Goal: Navigation & Orientation: Find specific page/section

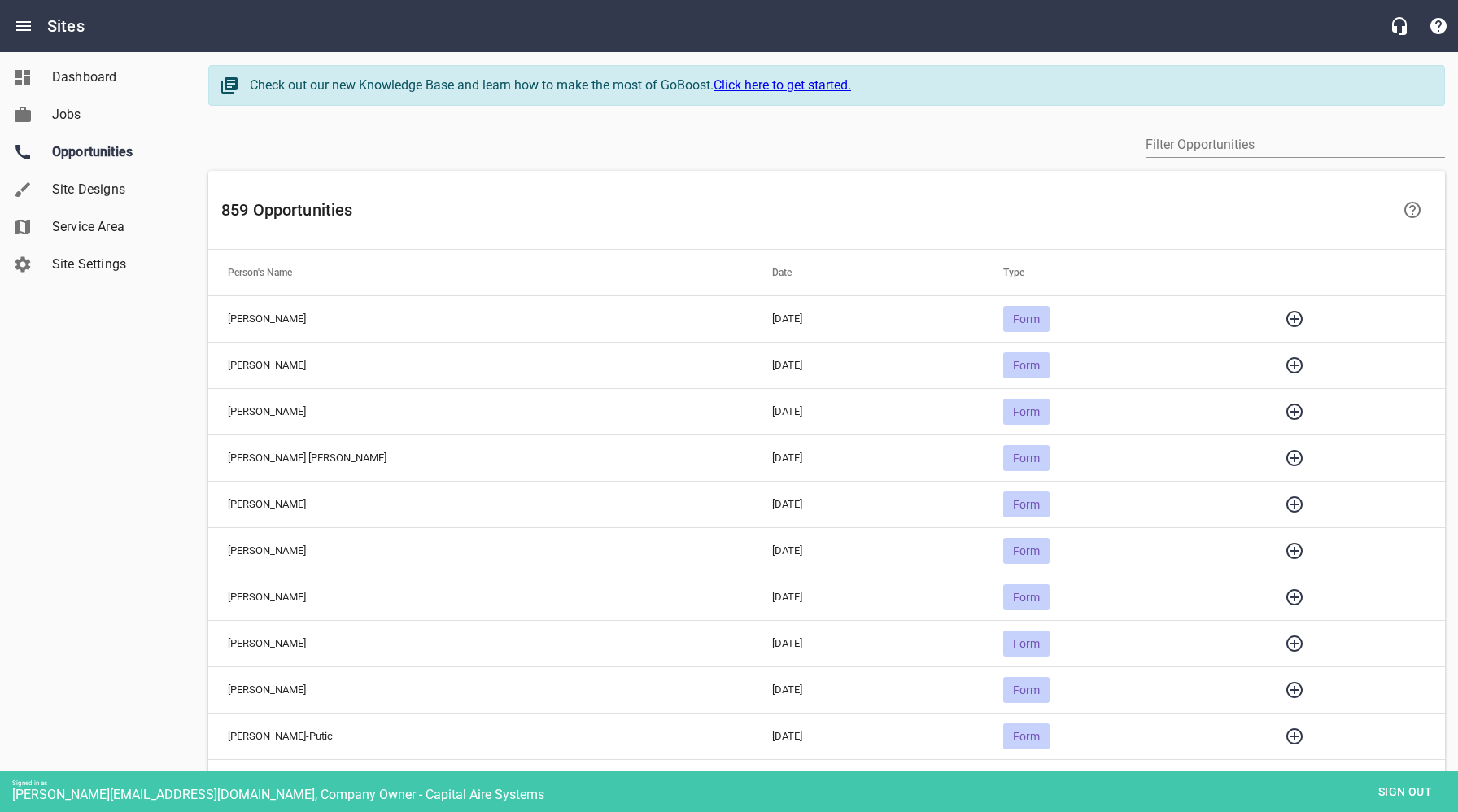
click at [1287, 503] on icon "button" at bounding box center [1295, 504] width 16 height 16
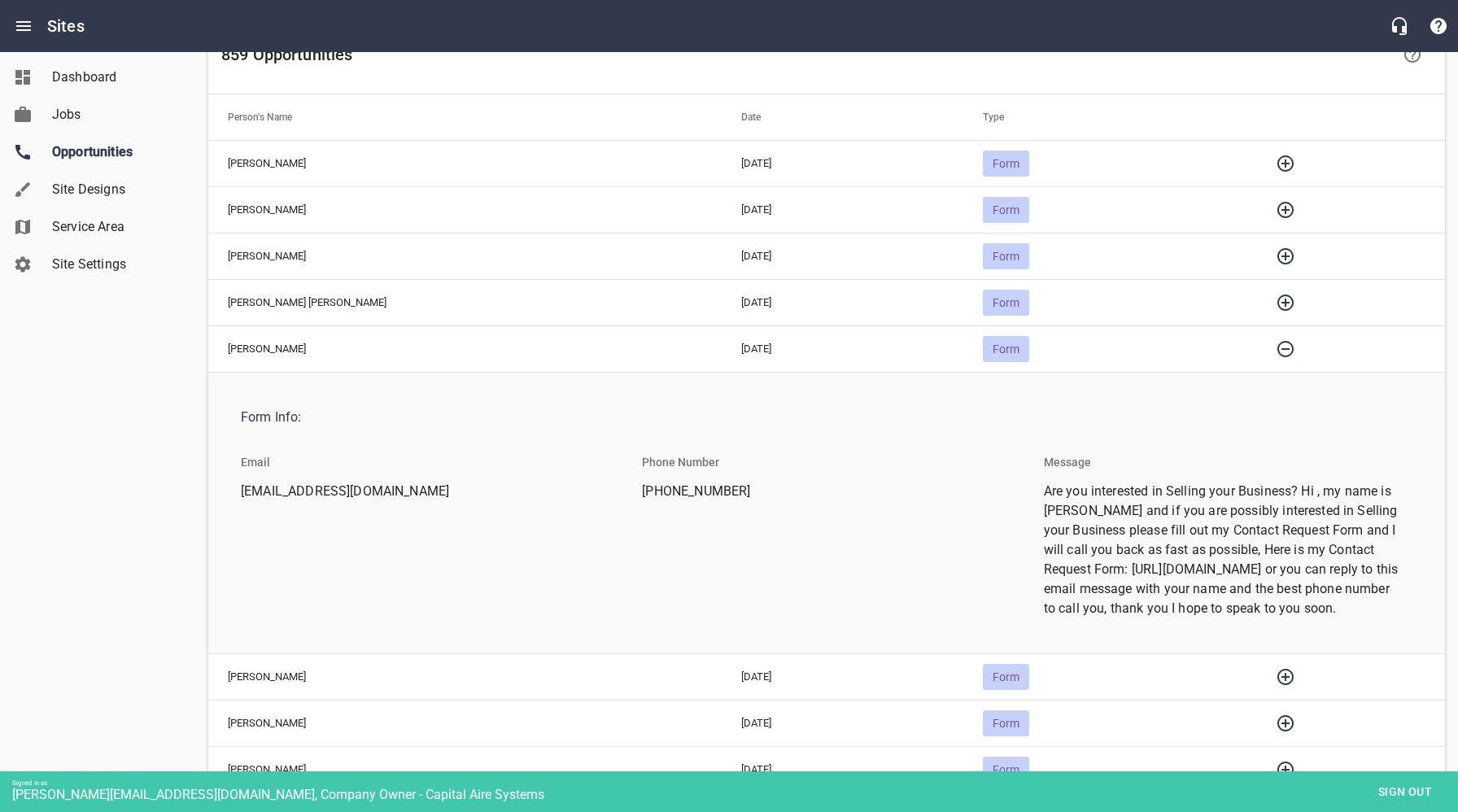
scroll to position [169, 0]
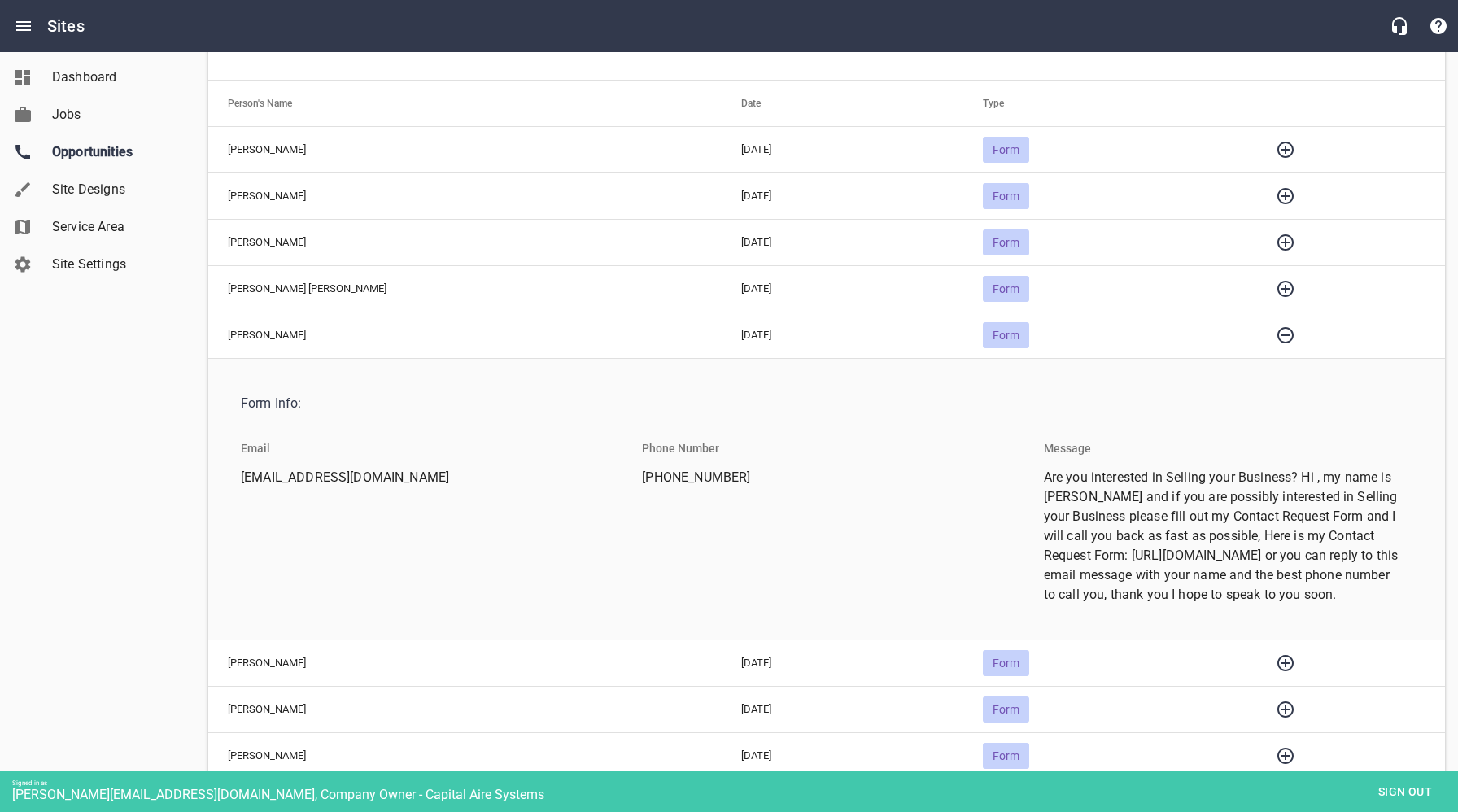
click at [1283, 338] on icon "button" at bounding box center [1286, 336] width 20 height 20
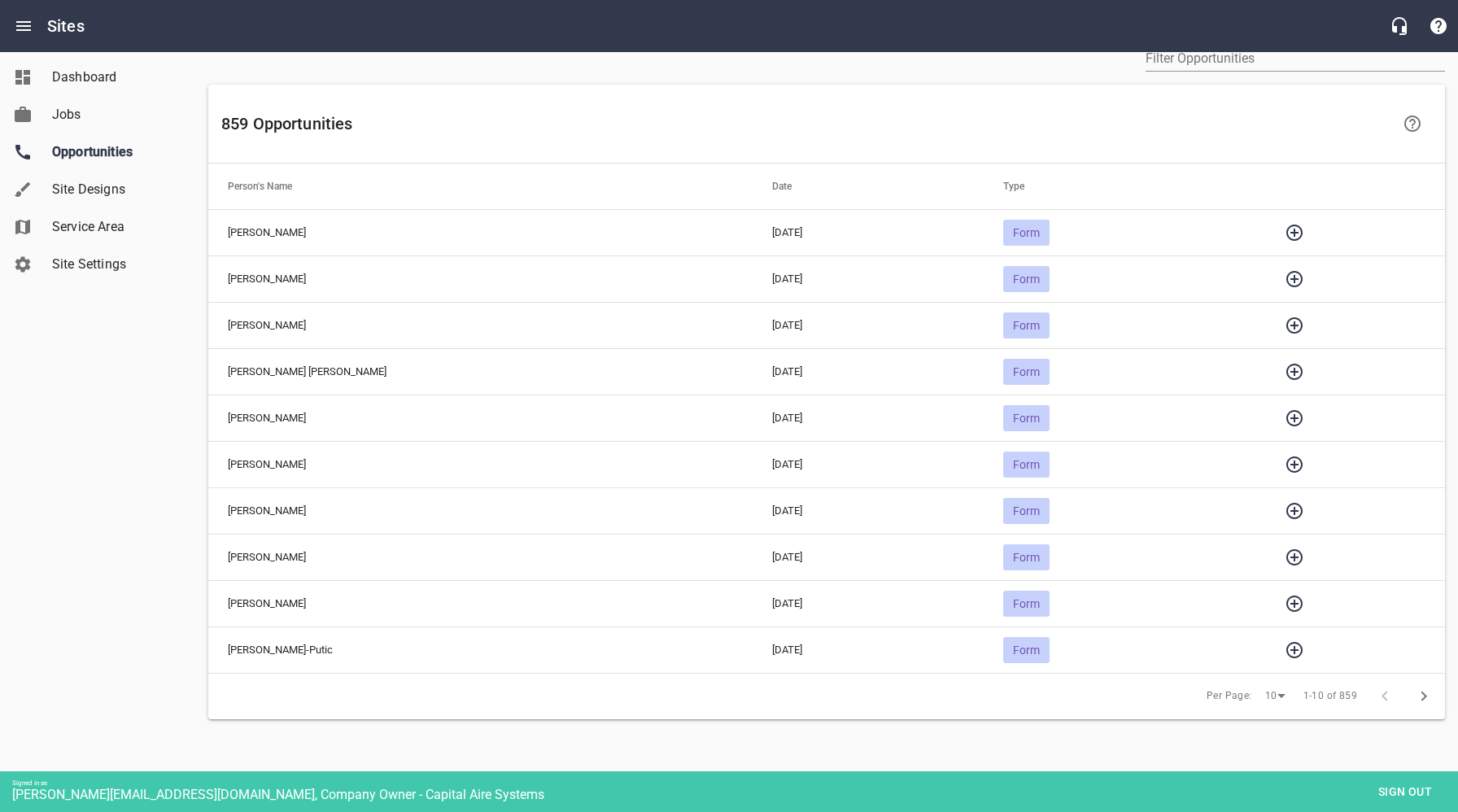
scroll to position [85, 0]
click at [1285, 373] on icon "button" at bounding box center [1295, 373] width 20 height 20
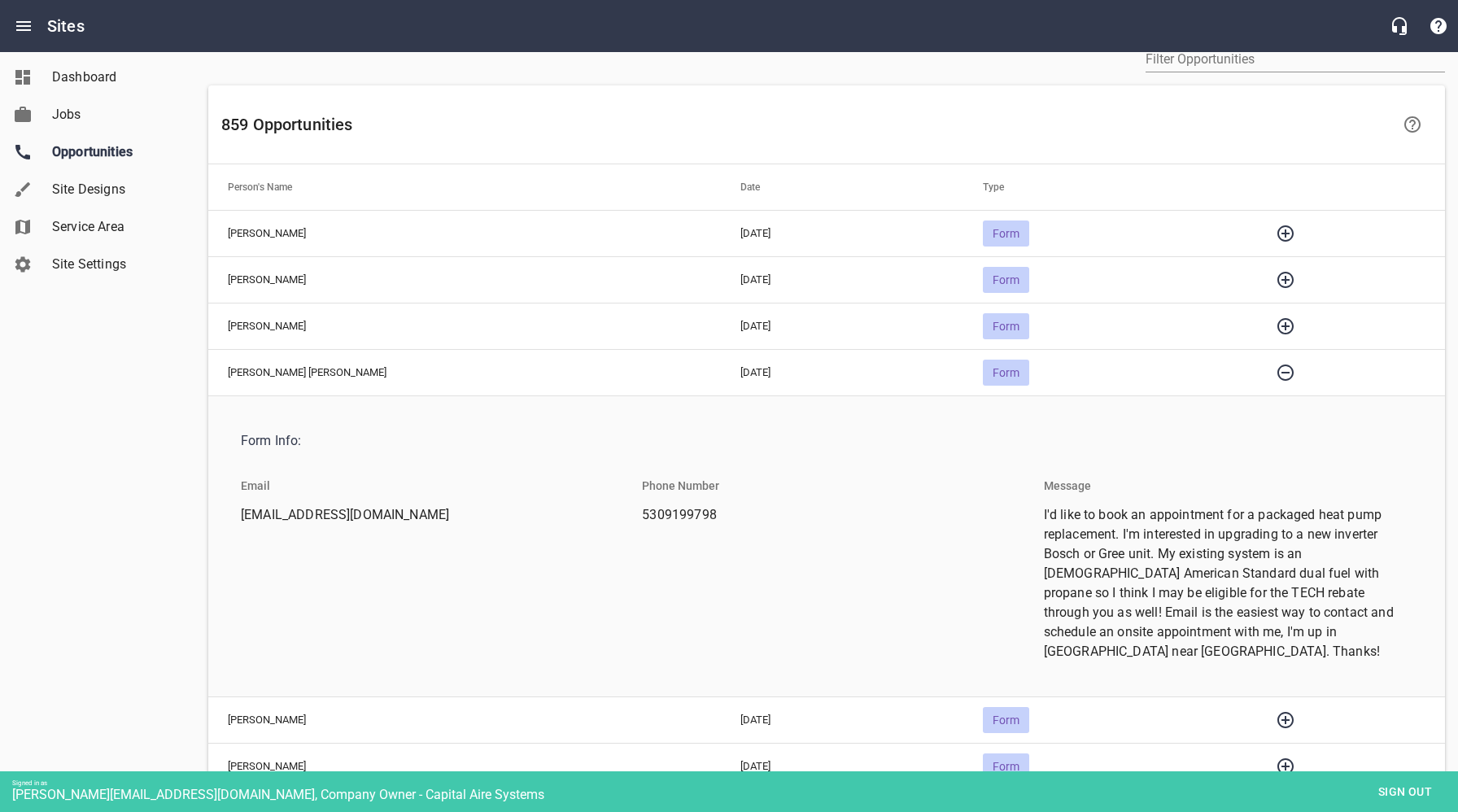
click at [1276, 373] on icon "button" at bounding box center [1286, 373] width 20 height 20
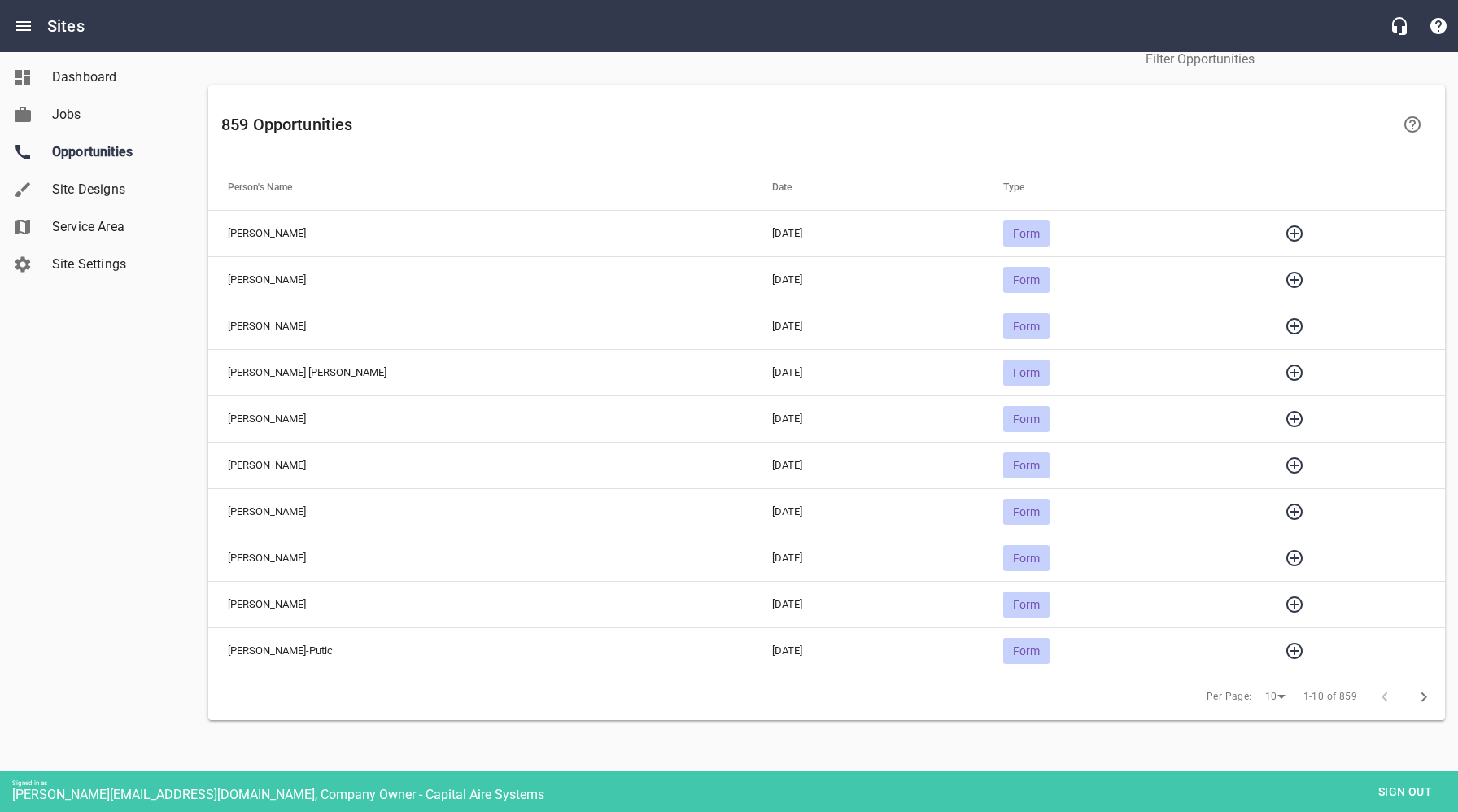
click at [1285, 320] on icon "button" at bounding box center [1295, 327] width 20 height 20
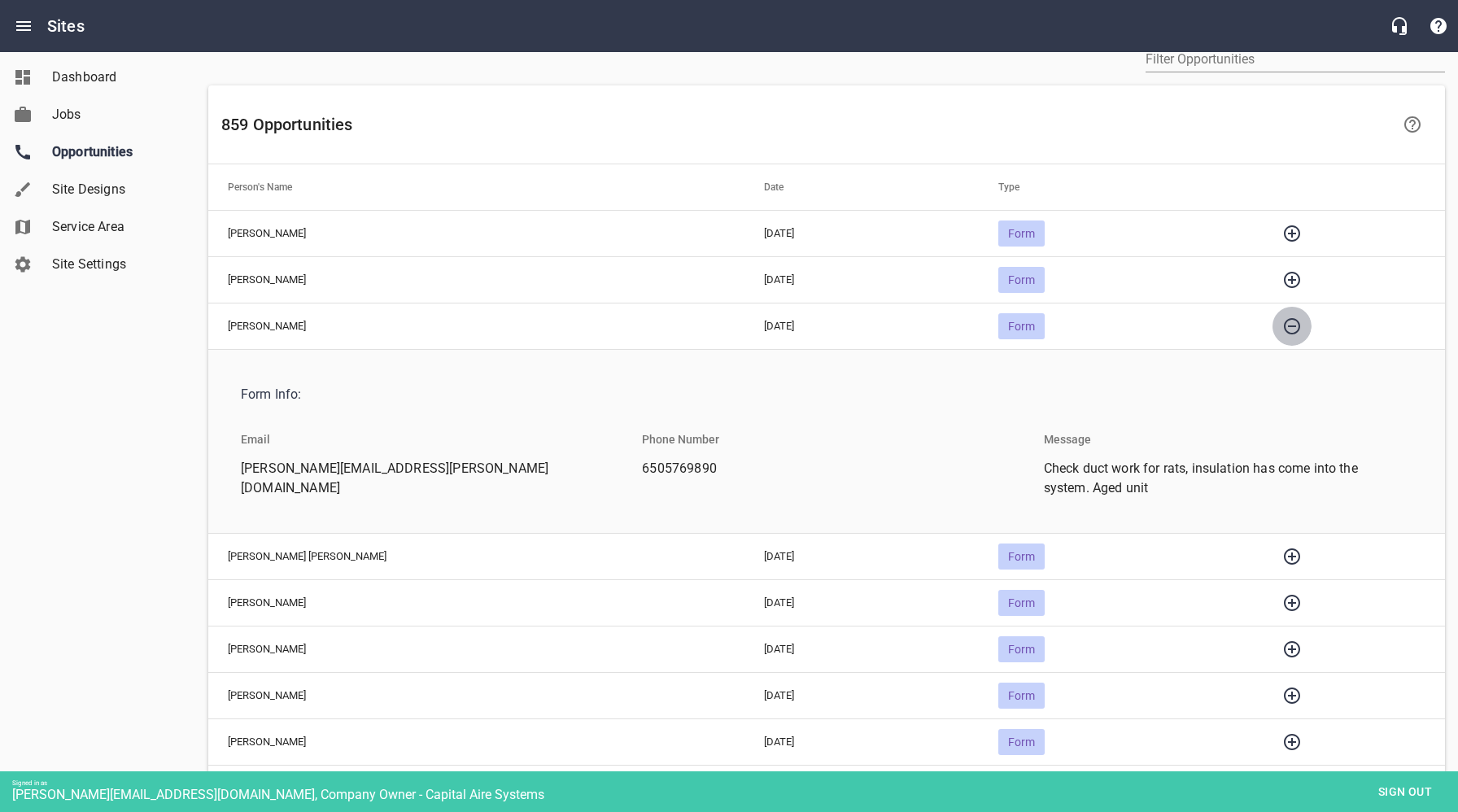
click at [1282, 320] on icon "button" at bounding box center [1292, 327] width 20 height 20
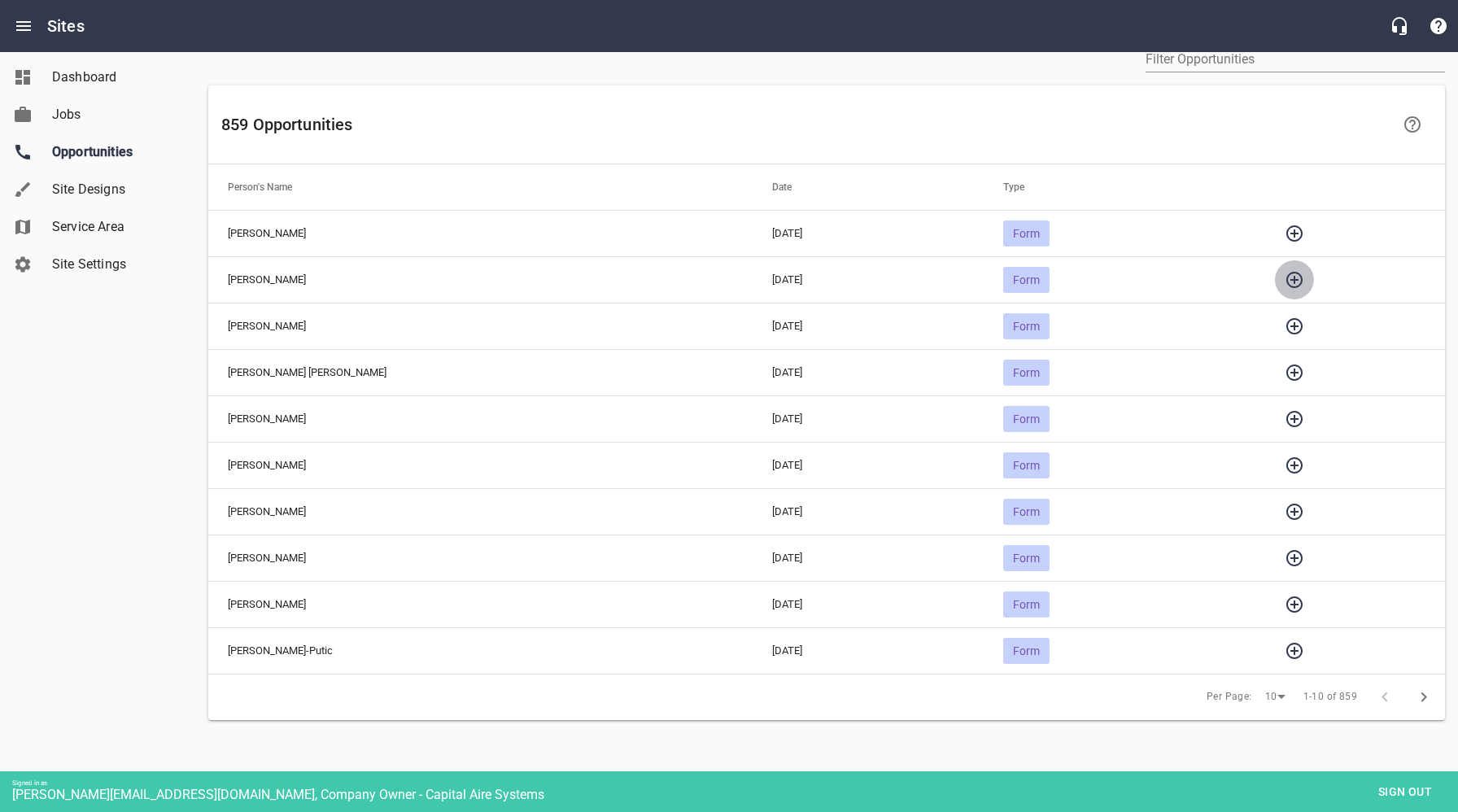
click at [1287, 282] on icon "button" at bounding box center [1295, 279] width 16 height 16
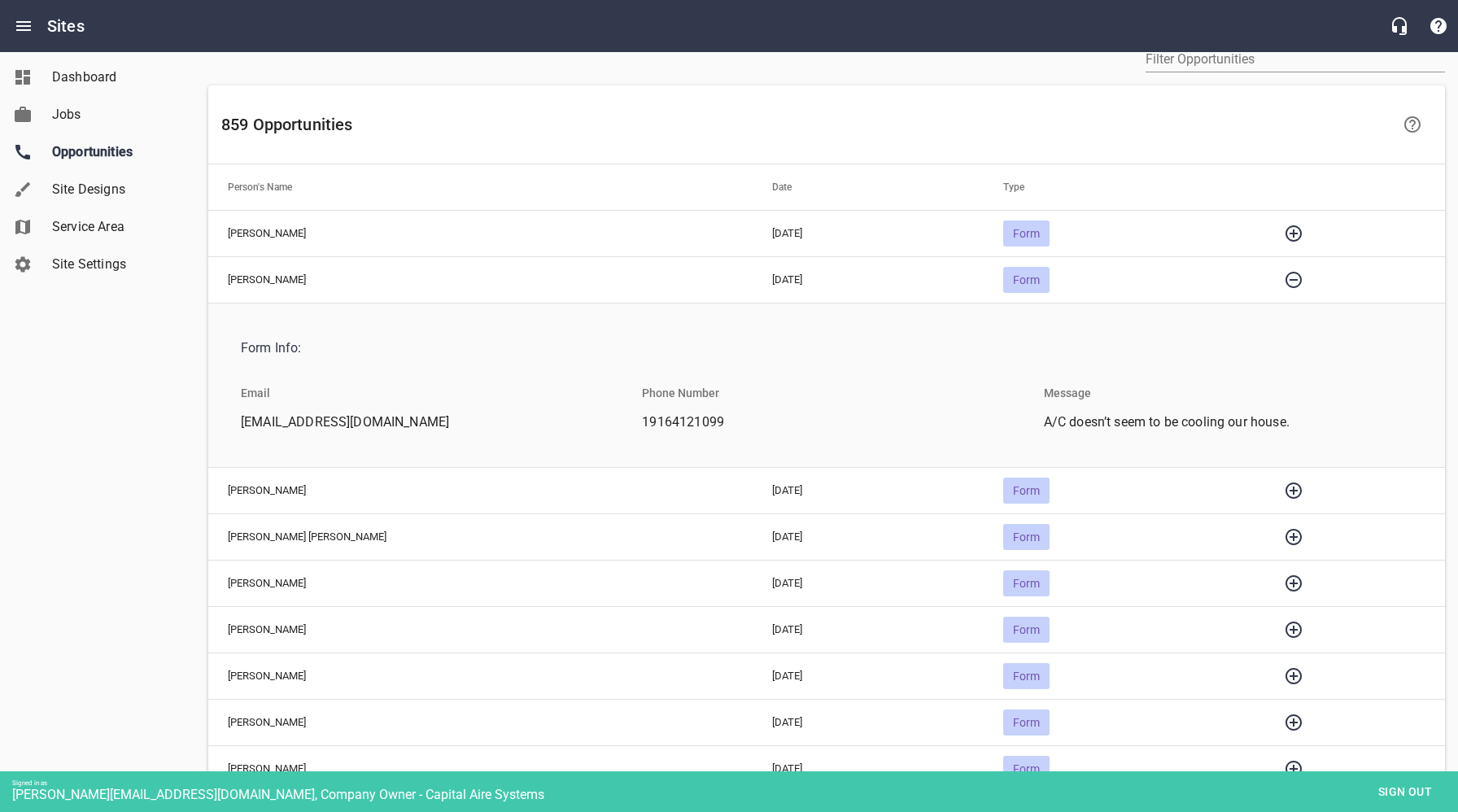
click at [1284, 282] on icon "button" at bounding box center [1294, 280] width 20 height 20
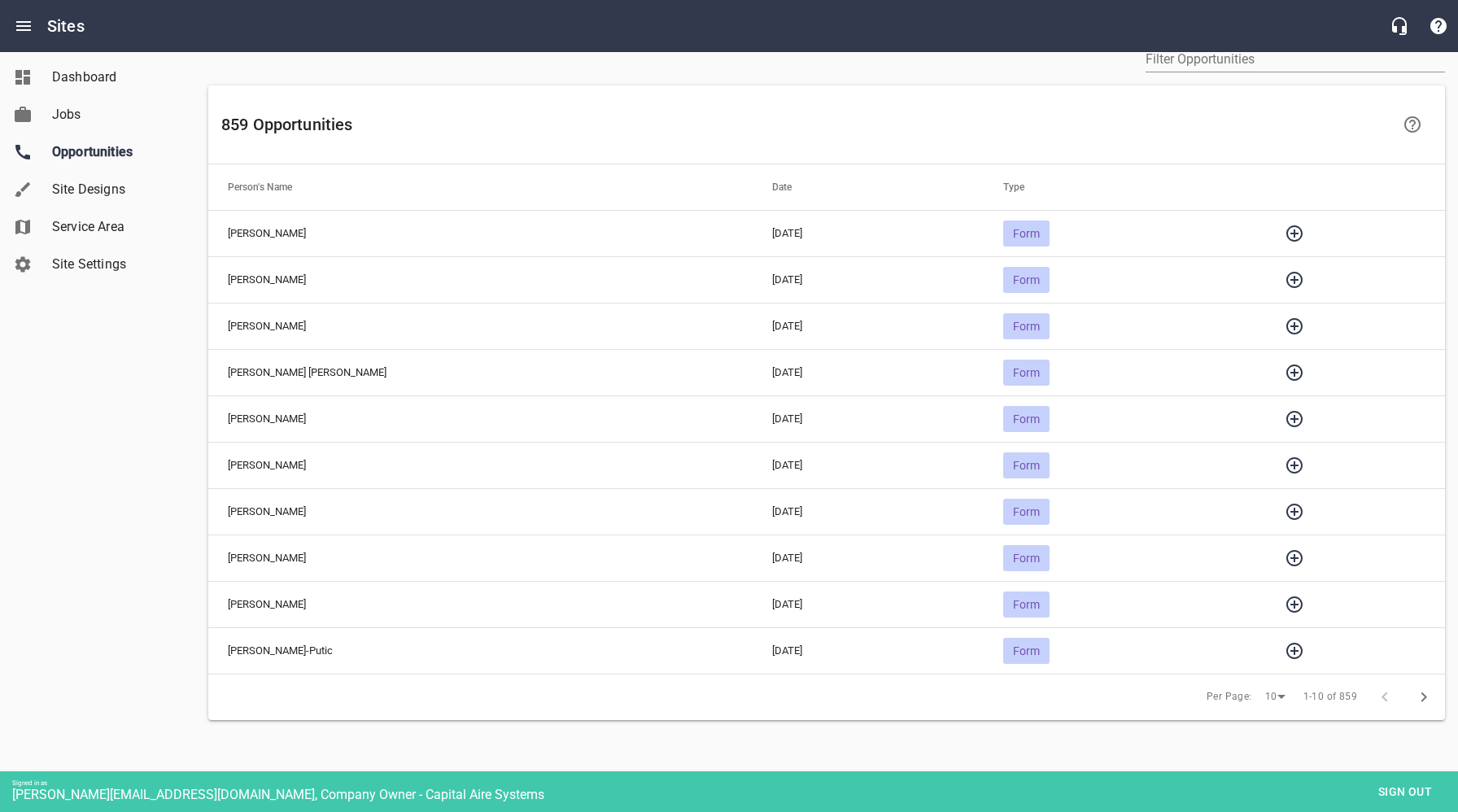
click at [1285, 236] on icon "button" at bounding box center [1295, 234] width 20 height 20
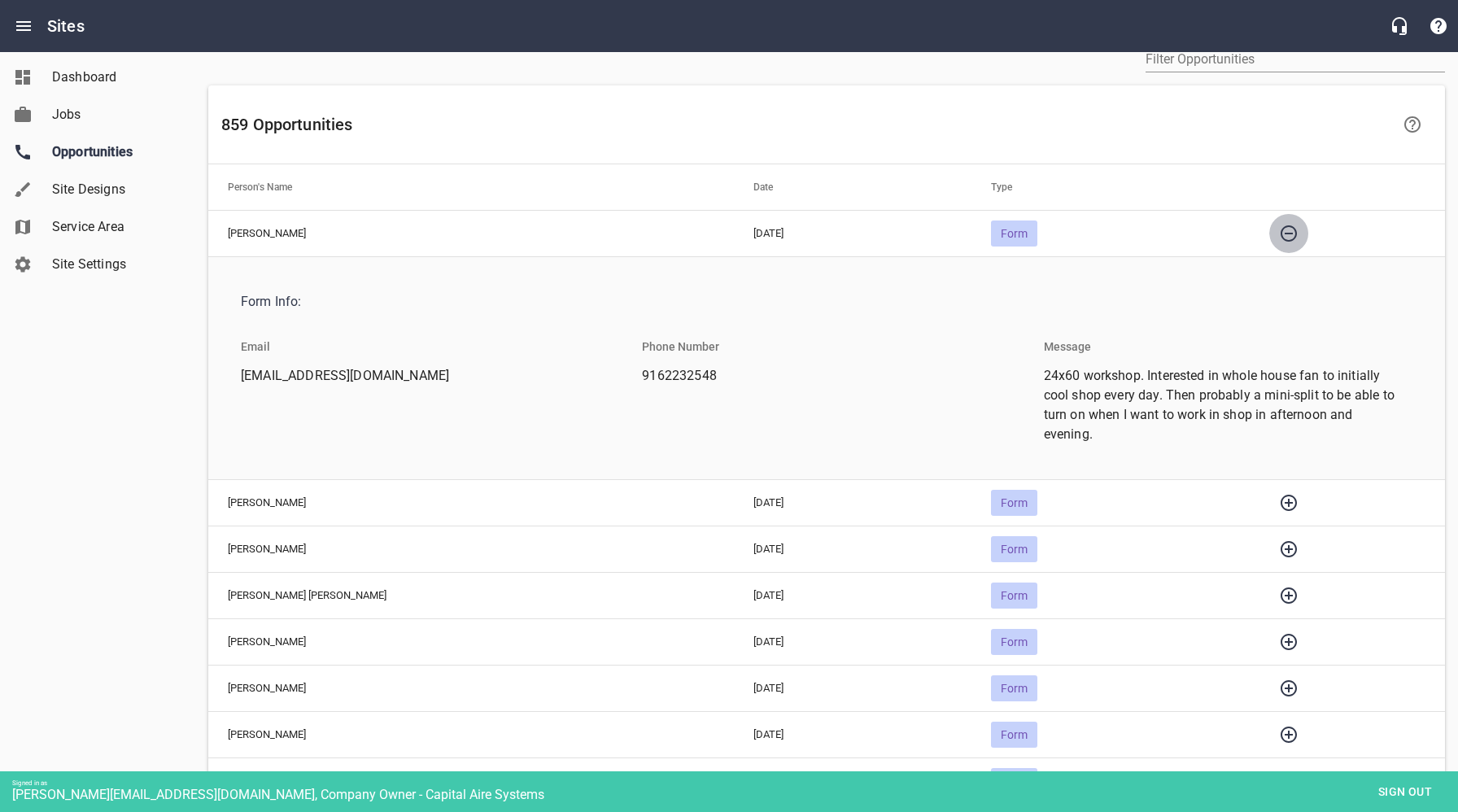
click at [1282, 236] on icon "button" at bounding box center [1289, 234] width 16 height 16
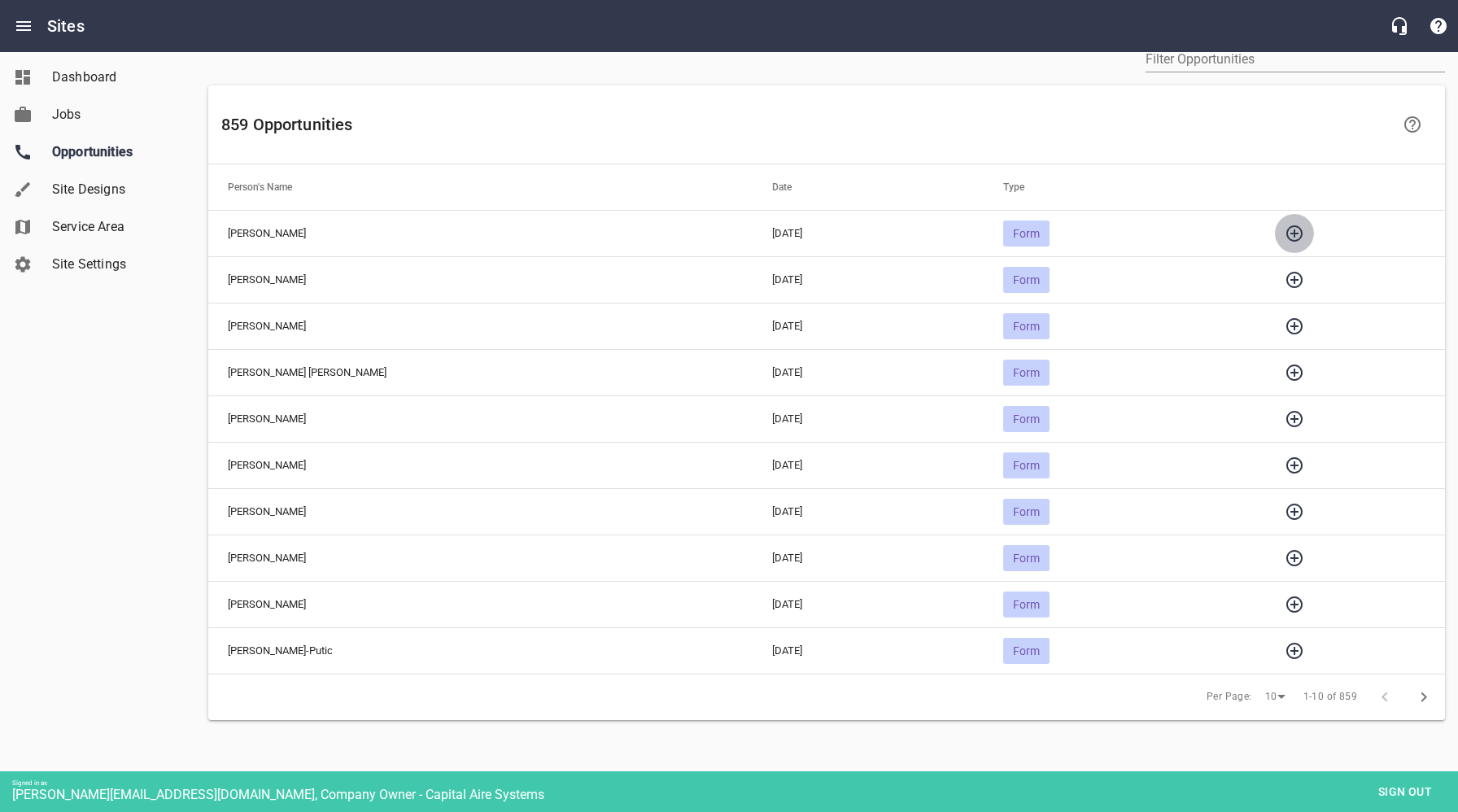
click at [1285, 236] on icon "button" at bounding box center [1295, 234] width 20 height 20
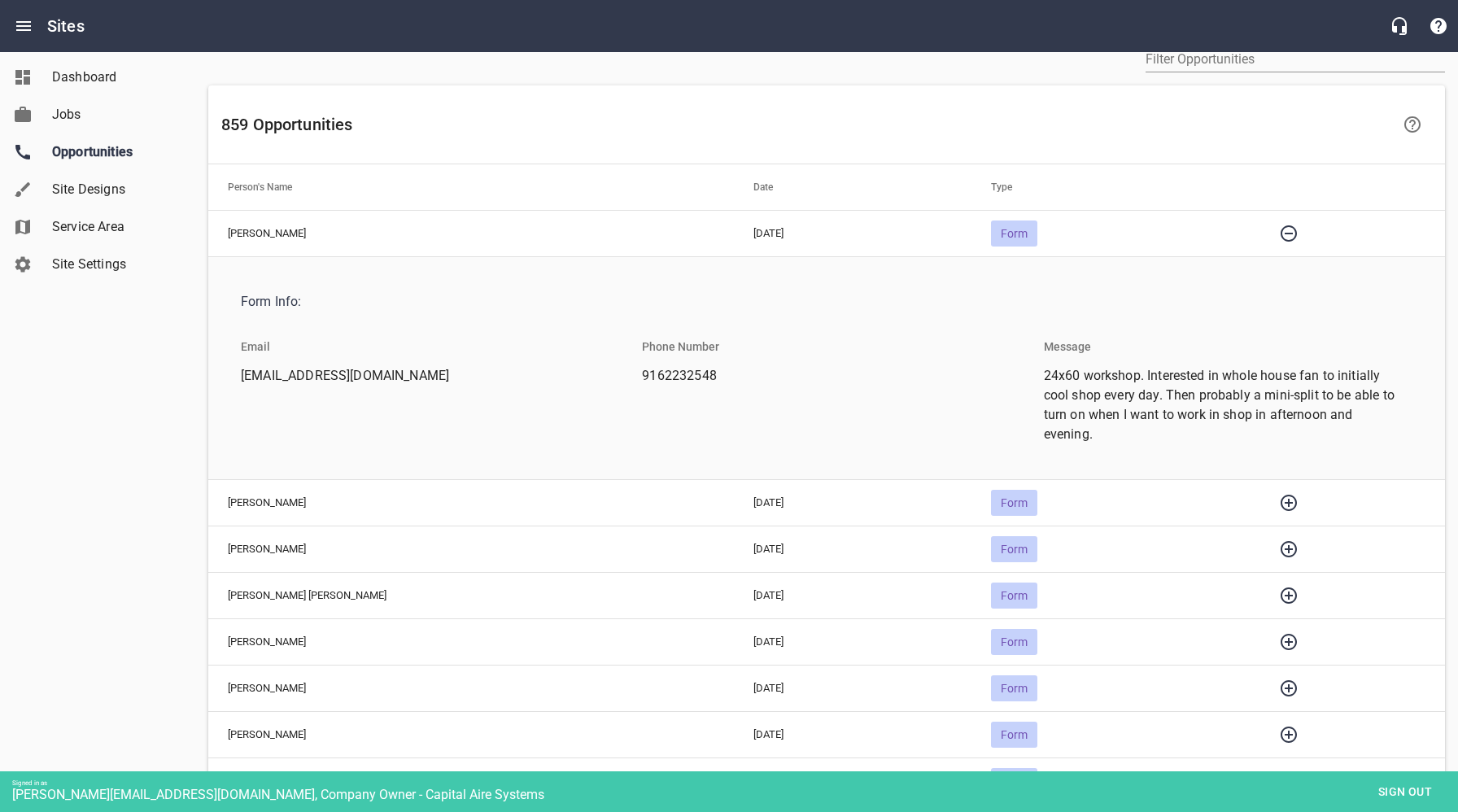
click at [1390, 789] on span "Sign out" at bounding box center [1405, 792] width 69 height 20
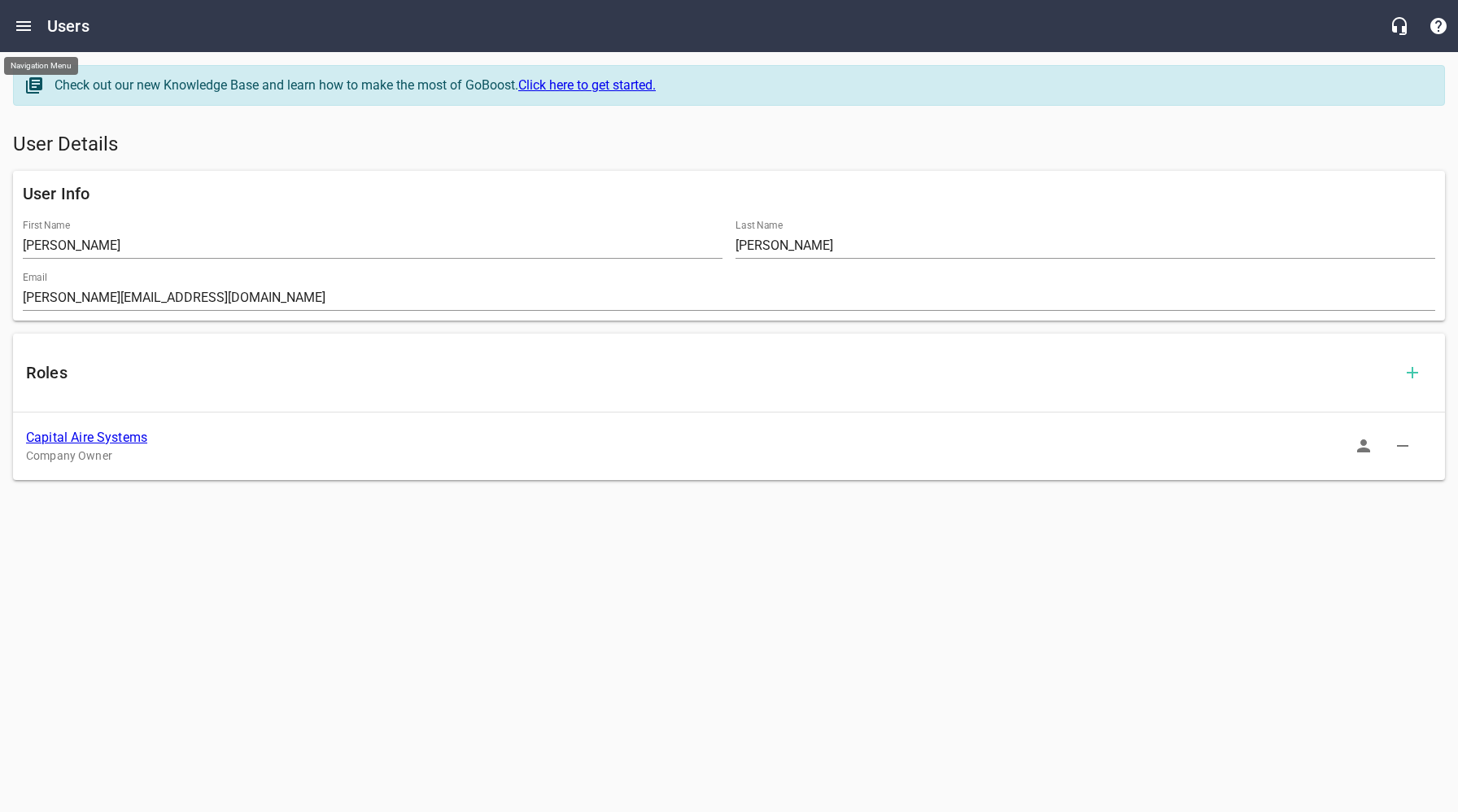
click at [25, 20] on icon "Open drawer" at bounding box center [24, 26] width 20 height 20
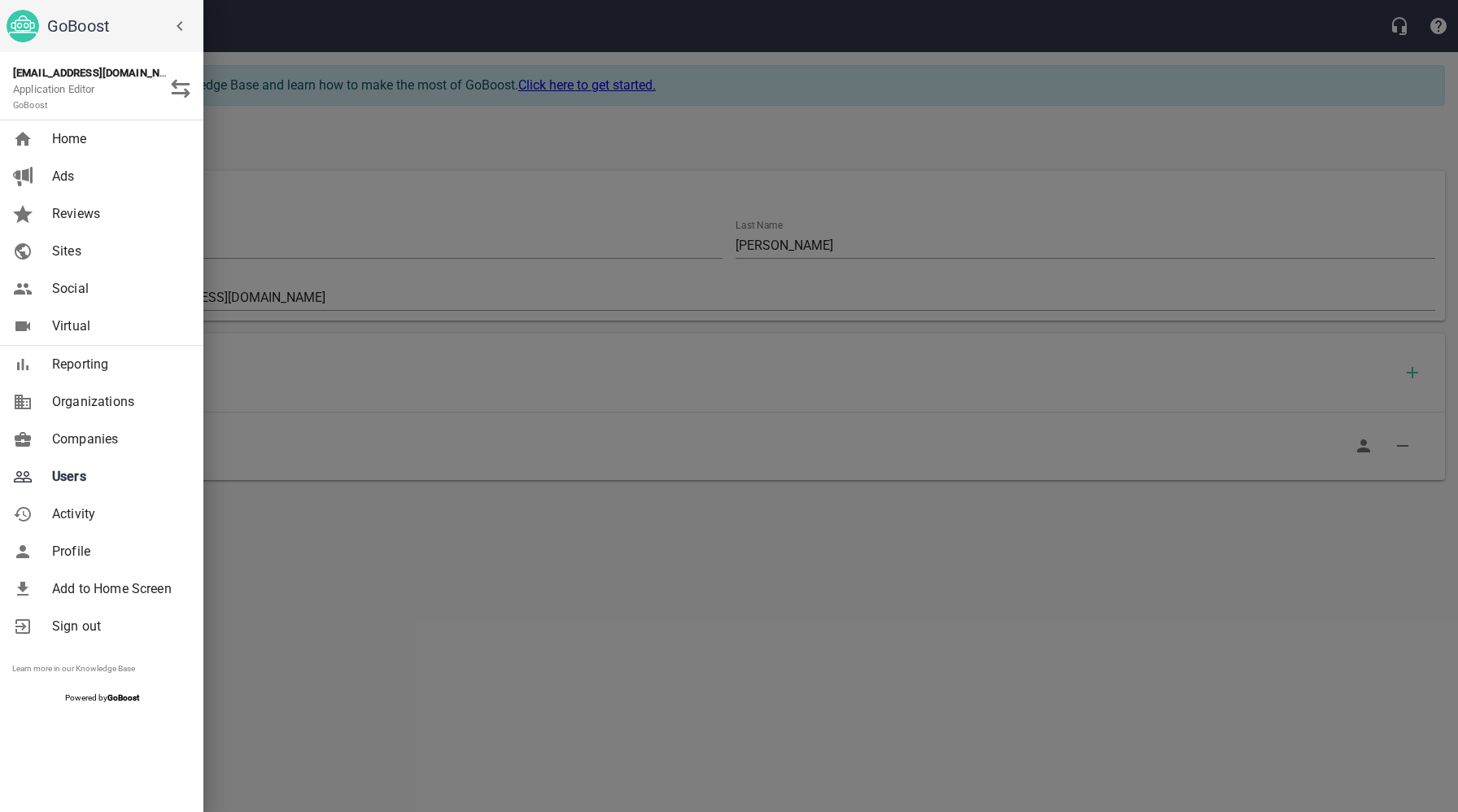
click at [91, 442] on span "Companies" at bounding box center [117, 439] width 132 height 20
